Goal: Task Accomplishment & Management: Use online tool/utility

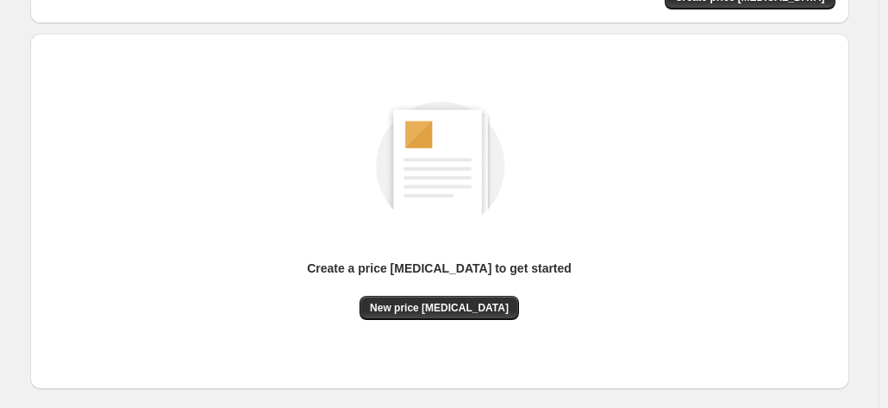
scroll to position [237, 0]
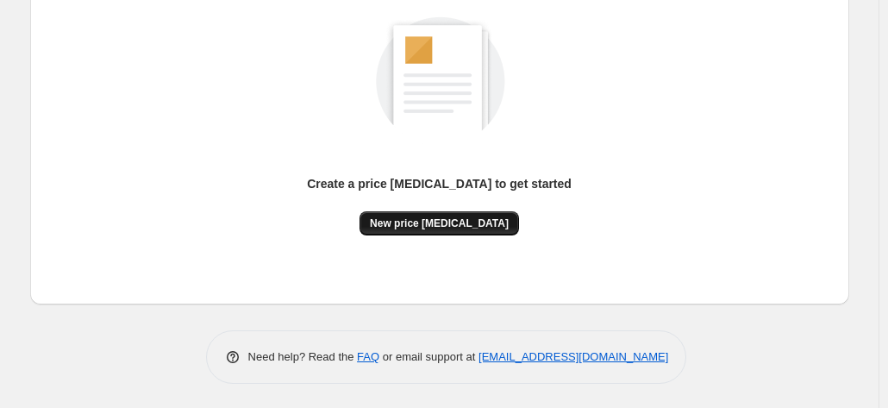
click at [441, 221] on span "New price [MEDICAL_DATA]" at bounding box center [439, 223] width 139 height 14
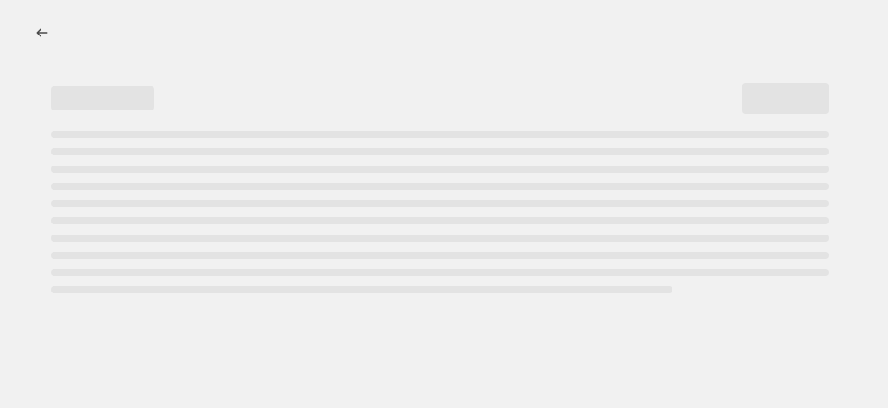
select select "percentage"
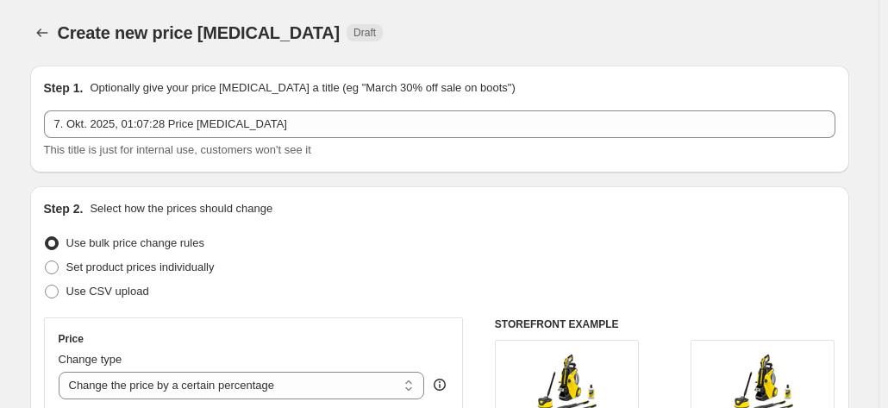
scroll to position [345, 0]
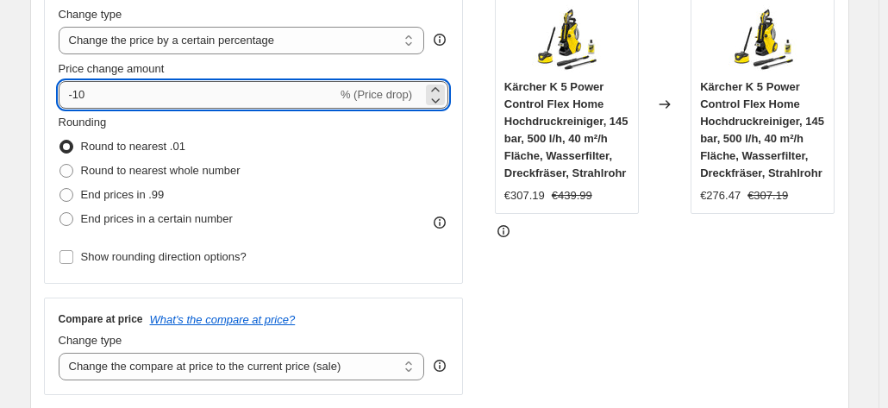
click at [158, 102] on input "-10" at bounding box center [198, 95] width 278 height 28
type input "-1"
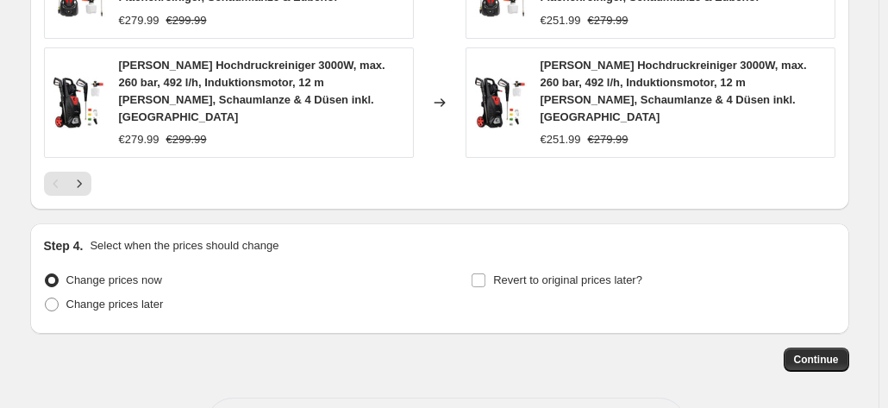
scroll to position [1424, 0]
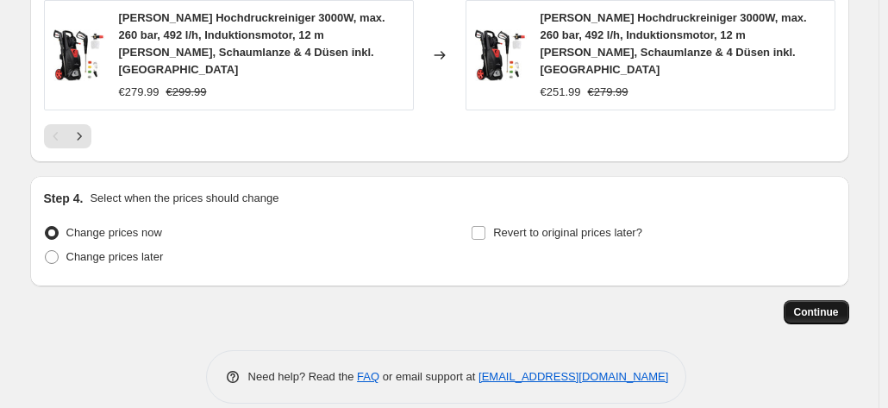
type input "-36"
click at [846, 300] on button "Continue" at bounding box center [815, 312] width 65 height 24
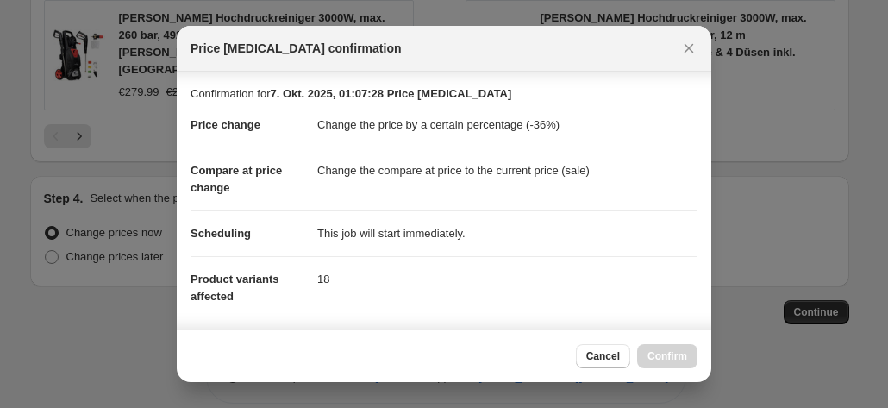
scroll to position [315, 0]
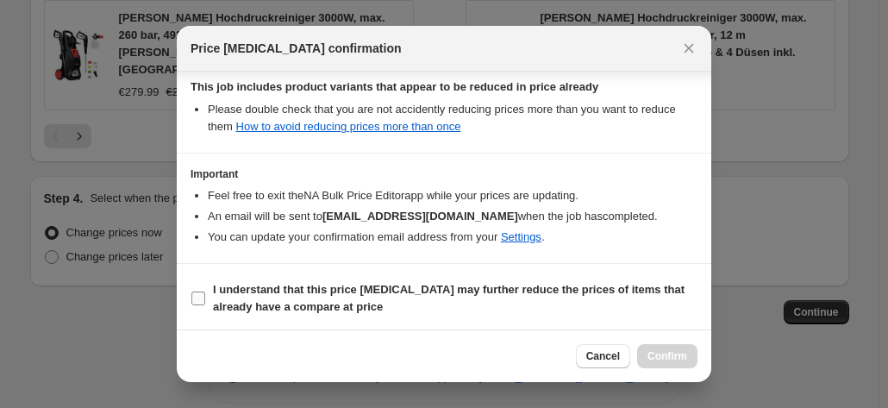
click at [579, 307] on span "I understand that this price [MEDICAL_DATA] may further reduce the prices of it…" at bounding box center [455, 298] width 484 height 34
click at [205, 305] on input "I understand that this price [MEDICAL_DATA] may further reduce the prices of it…" at bounding box center [198, 298] width 14 height 14
checkbox input "true"
click at [669, 346] on button "Confirm" at bounding box center [667, 356] width 60 height 24
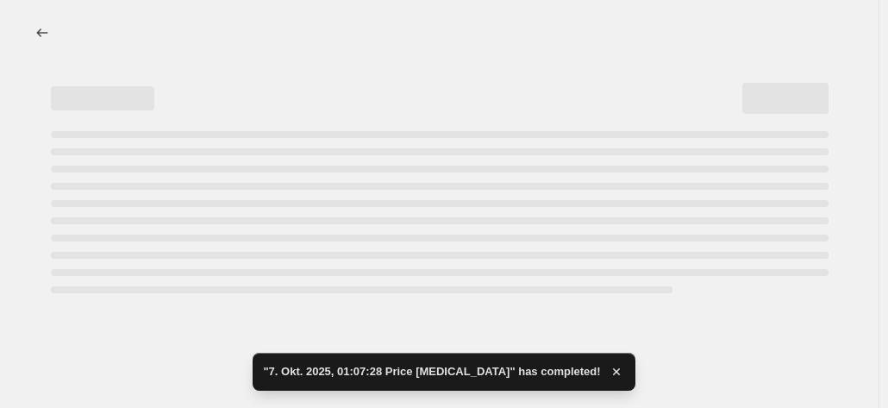
select select "percentage"
